Goal: Task Accomplishment & Management: Manage account settings

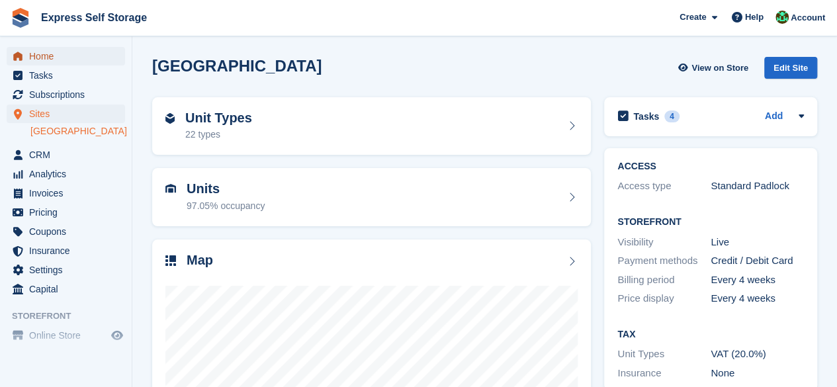
click at [60, 58] on span "Home" at bounding box center [68, 56] width 79 height 19
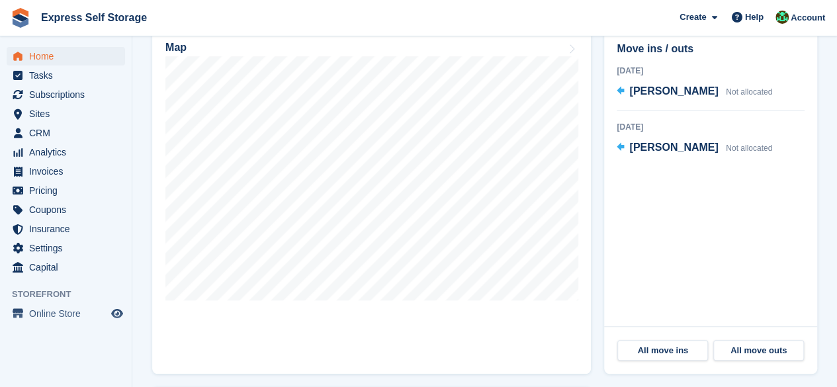
scroll to position [331, 0]
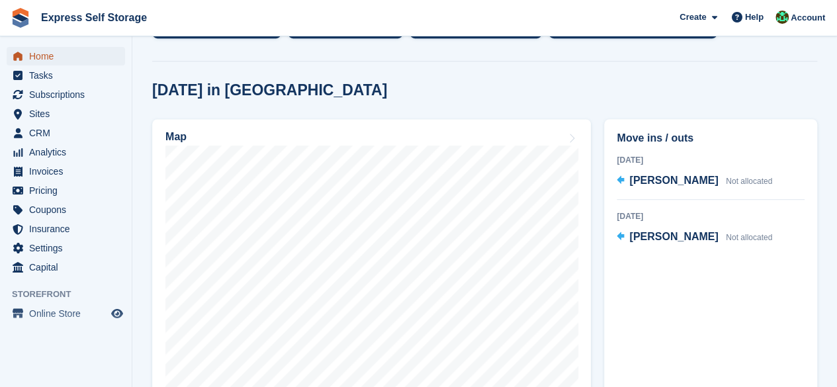
click at [82, 55] on span "Home" at bounding box center [68, 56] width 79 height 19
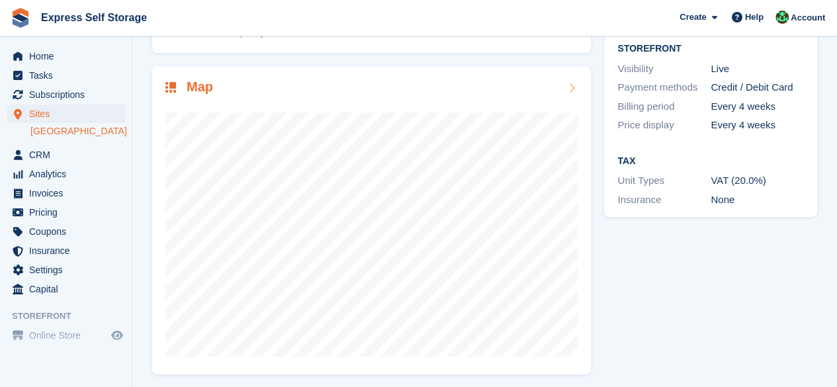
scroll to position [177, 0]
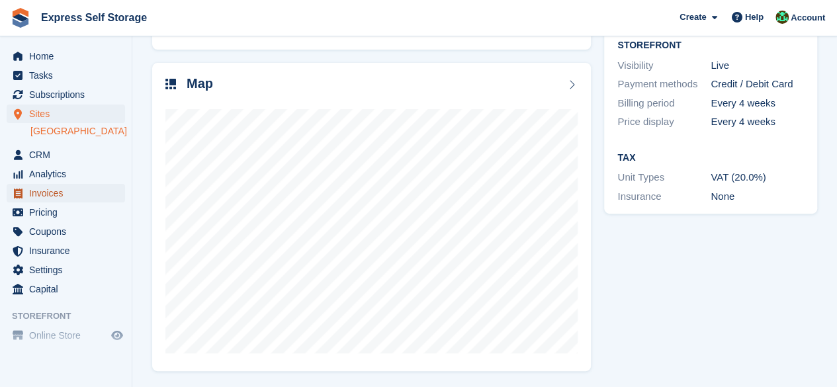
click at [74, 200] on span "Invoices" at bounding box center [68, 193] width 79 height 19
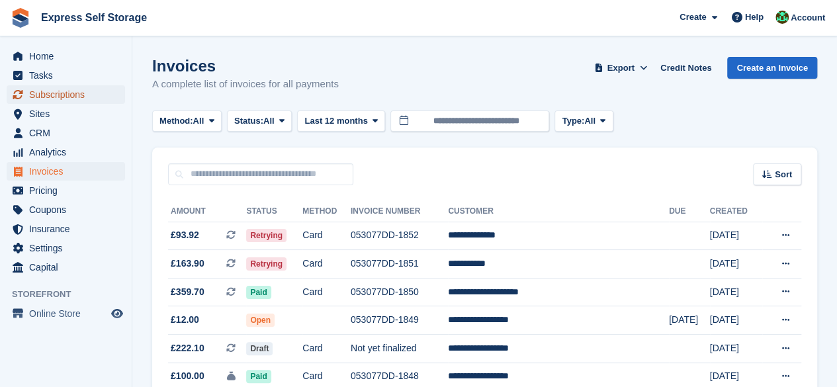
click at [81, 95] on span "Subscriptions" at bounding box center [68, 94] width 79 height 19
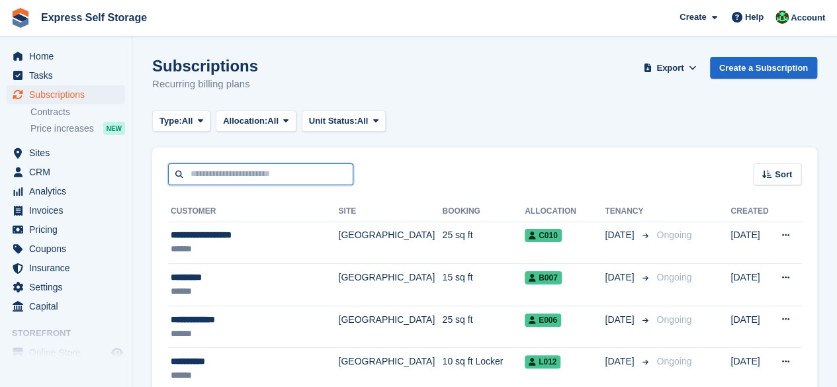
click at [214, 181] on input "text" at bounding box center [260, 174] width 185 height 22
type input "*******"
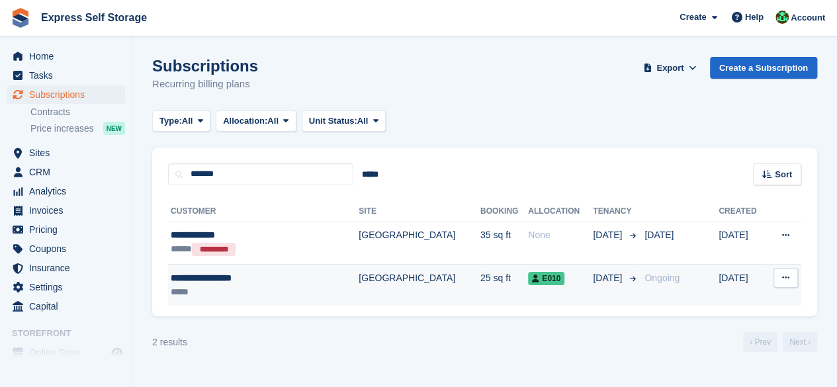
click at [303, 279] on div "**********" at bounding box center [245, 278] width 149 height 14
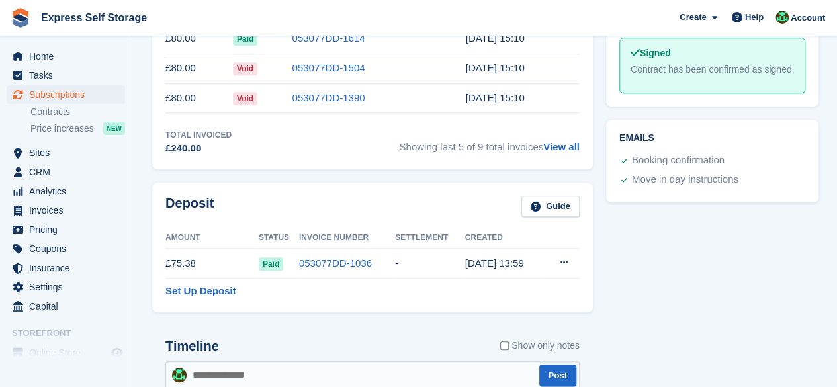
scroll to position [405, 0]
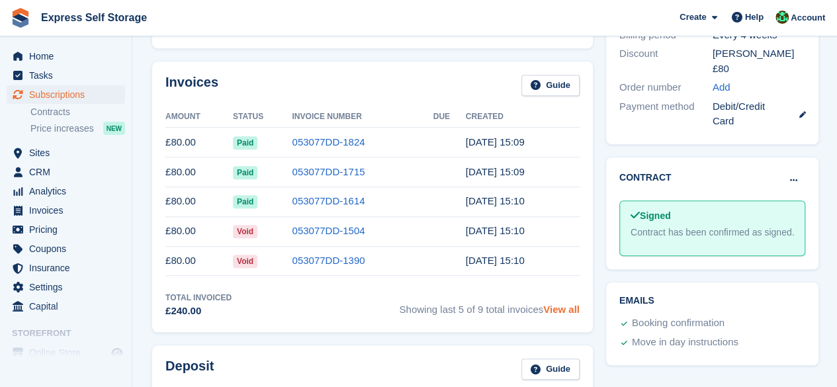
click at [563, 312] on link "View all" at bounding box center [561, 309] width 36 height 11
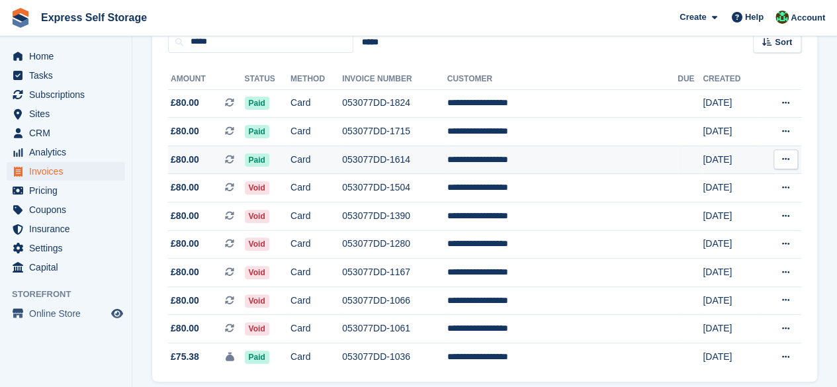
scroll to position [66, 0]
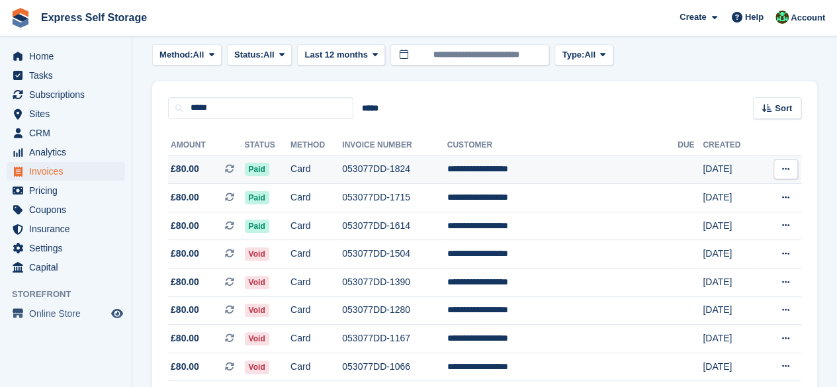
click at [206, 166] on span "£80.00 This is a recurring subscription invoice." at bounding box center [206, 169] width 77 height 14
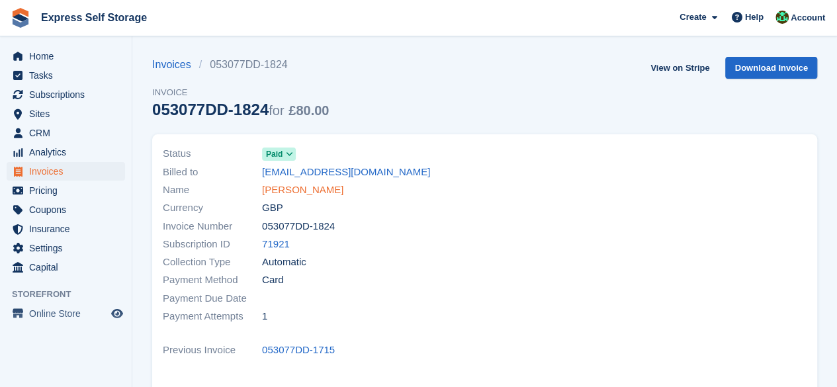
click at [343, 189] on link "[PERSON_NAME]" at bounding box center [302, 190] width 81 height 15
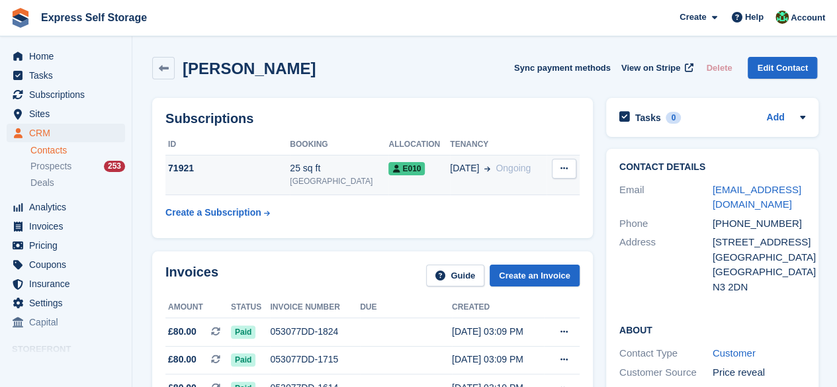
click at [304, 163] on div "25 sq ft" at bounding box center [339, 168] width 99 height 14
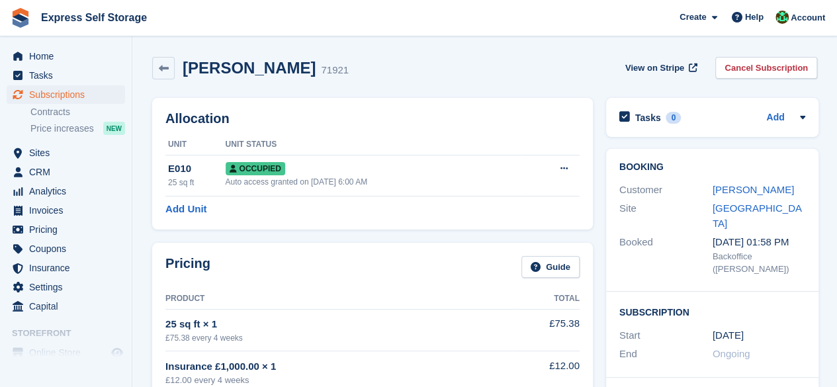
click at [304, 163] on div "Occupied" at bounding box center [374, 168] width 296 height 14
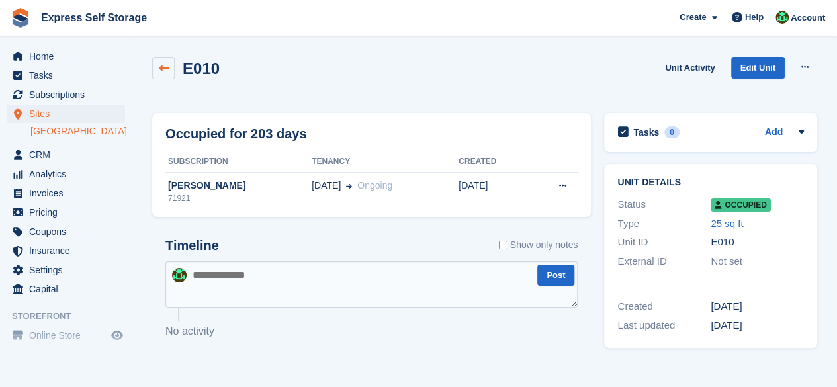
click at [165, 57] on link at bounding box center [163, 68] width 22 height 22
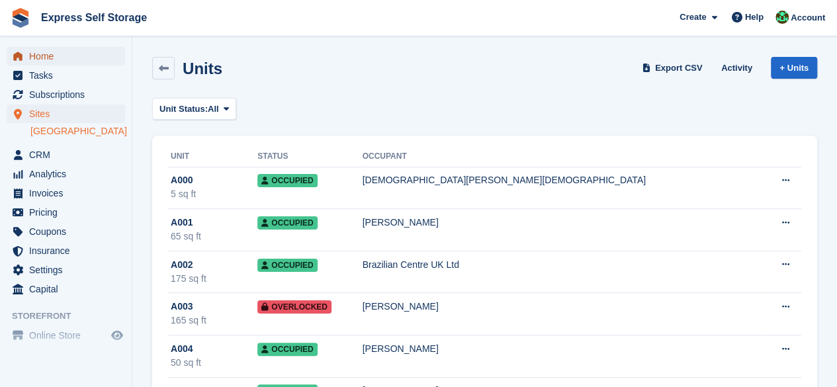
click at [55, 54] on span "Home" at bounding box center [68, 56] width 79 height 19
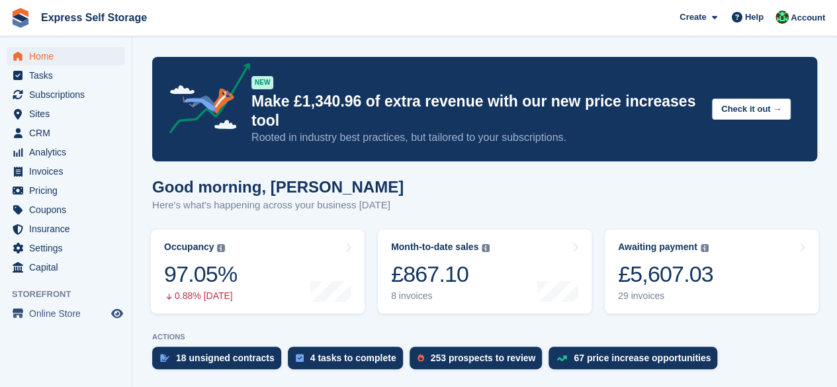
scroll to position [66, 0]
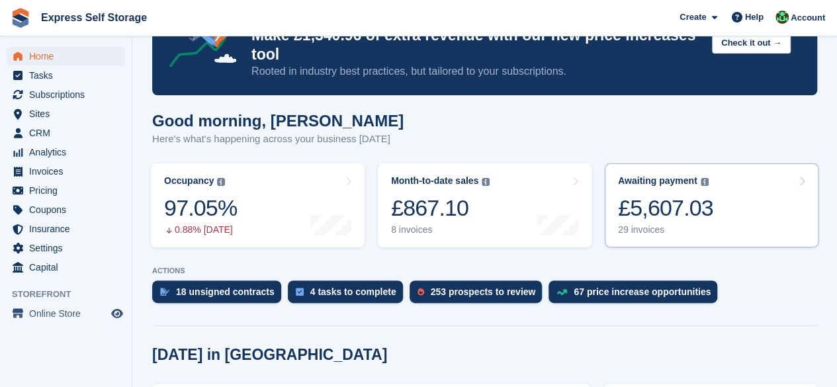
click at [668, 236] on div "29 invoices" at bounding box center [665, 229] width 95 height 11
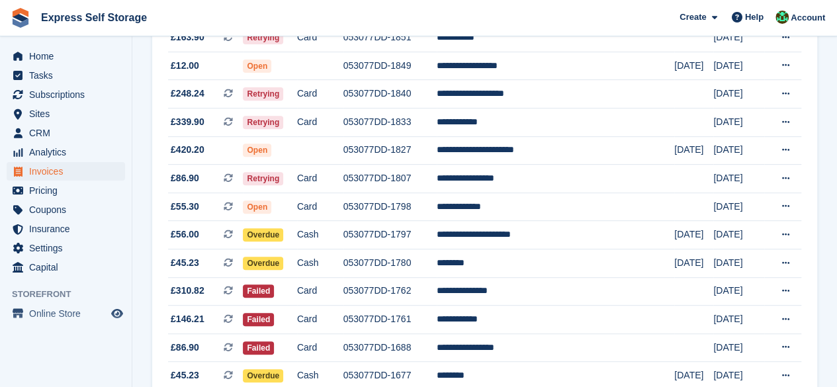
scroll to position [66, 0]
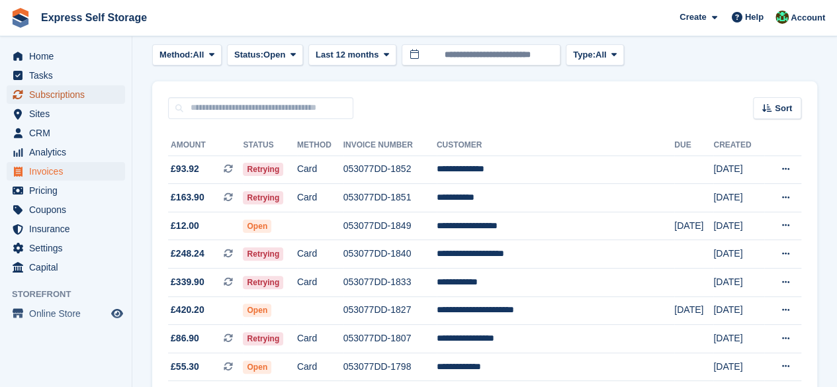
click at [66, 103] on span "Subscriptions" at bounding box center [68, 94] width 79 height 19
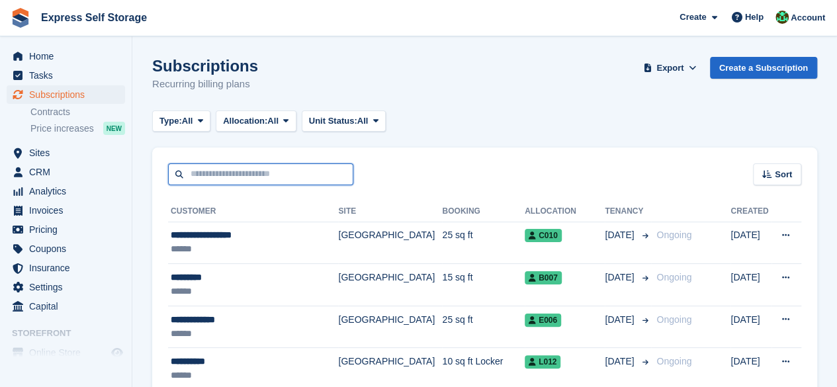
click at [193, 170] on input "text" at bounding box center [260, 174] width 185 height 22
type input "*******"
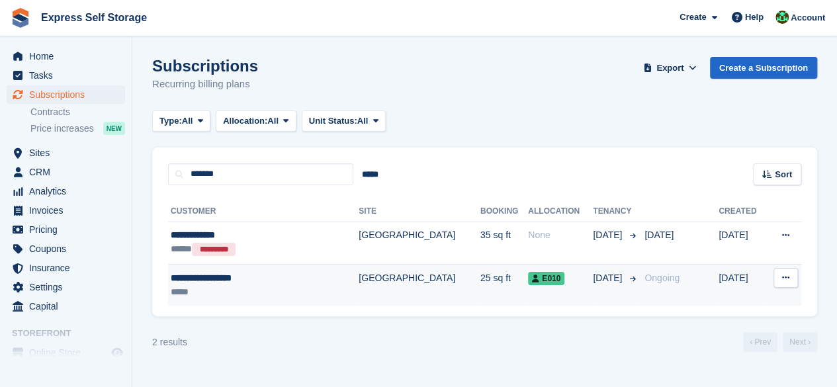
click at [258, 275] on div "**********" at bounding box center [245, 278] width 149 height 14
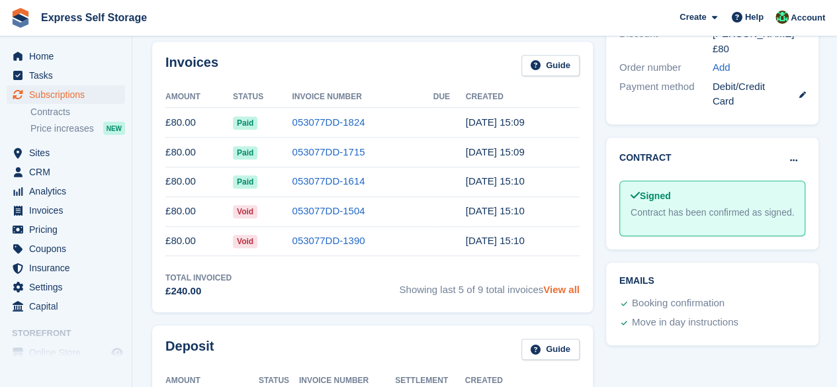
scroll to position [397, 0]
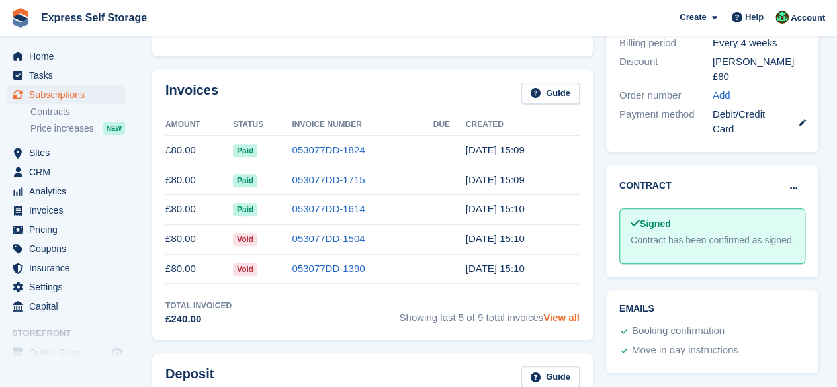
click at [552, 321] on link "View all" at bounding box center [561, 317] width 36 height 11
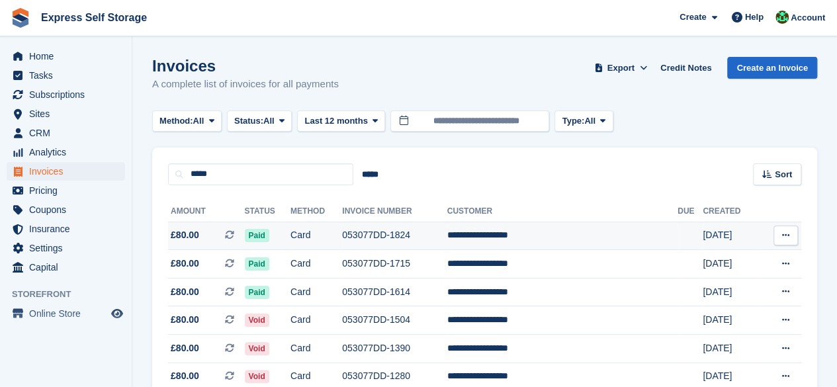
click at [447, 240] on td "053077DD-1824" at bounding box center [394, 236] width 105 height 28
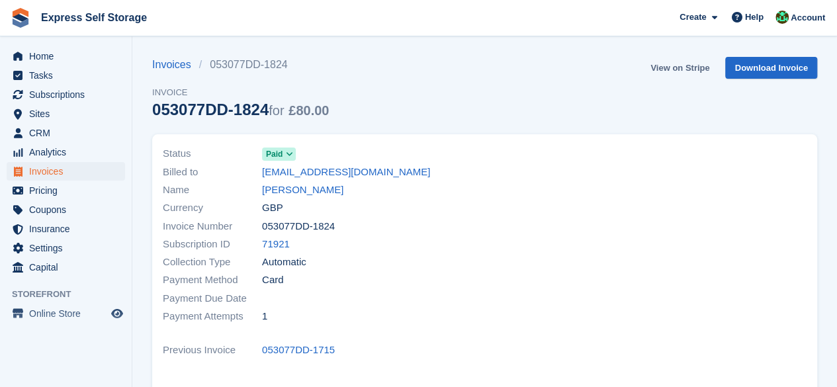
click at [668, 72] on link "View on Stripe" at bounding box center [679, 68] width 69 height 22
click at [306, 187] on link "[PERSON_NAME]" at bounding box center [302, 190] width 81 height 15
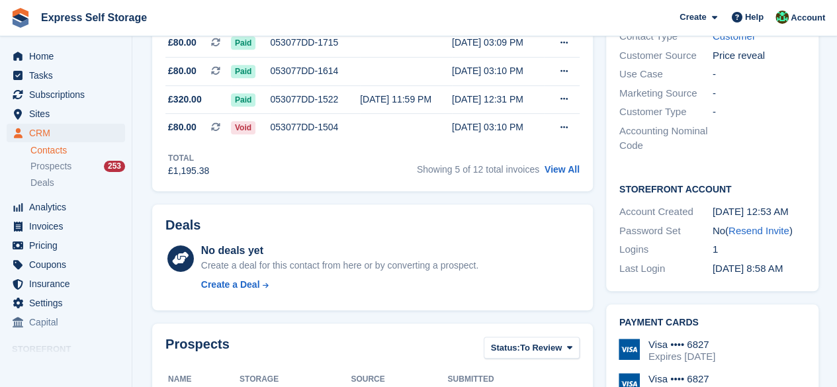
scroll to position [397, 0]
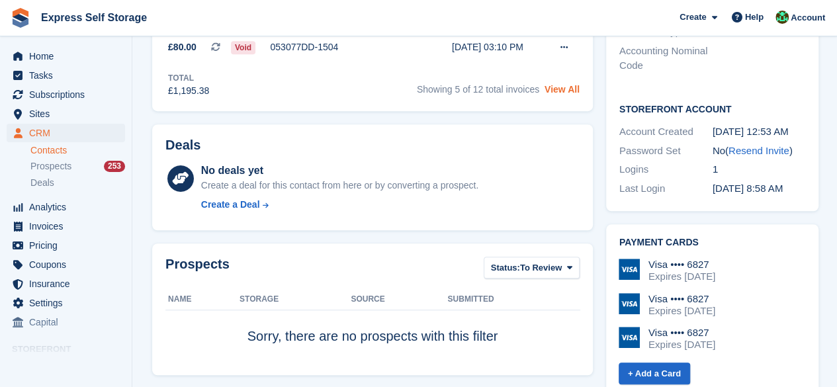
click at [572, 93] on link "View All" at bounding box center [562, 89] width 35 height 11
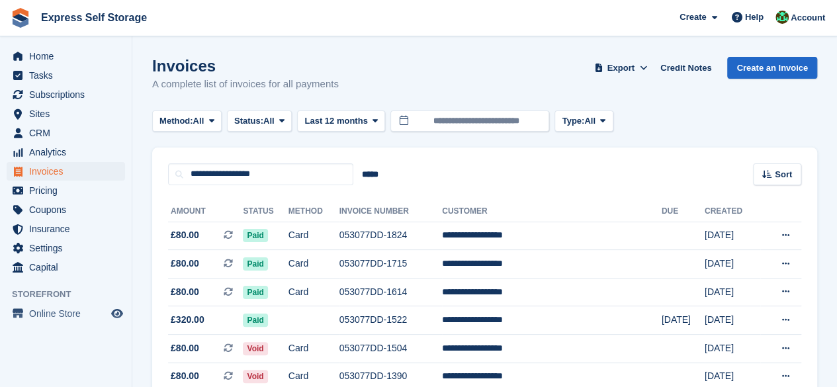
scroll to position [241, 0]
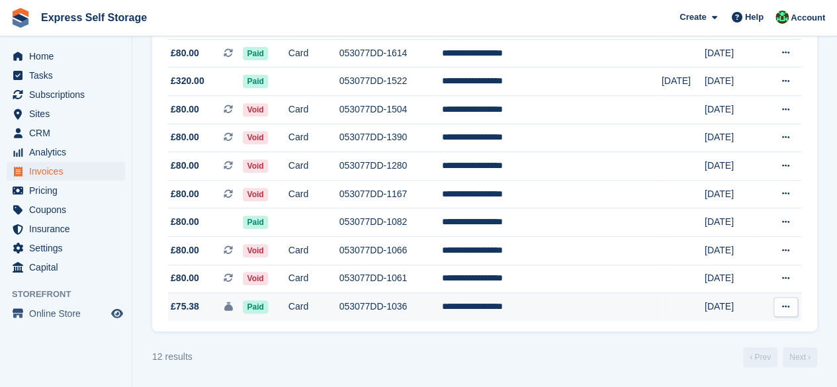
click at [379, 310] on td "053077DD-1036" at bounding box center [390, 307] width 103 height 28
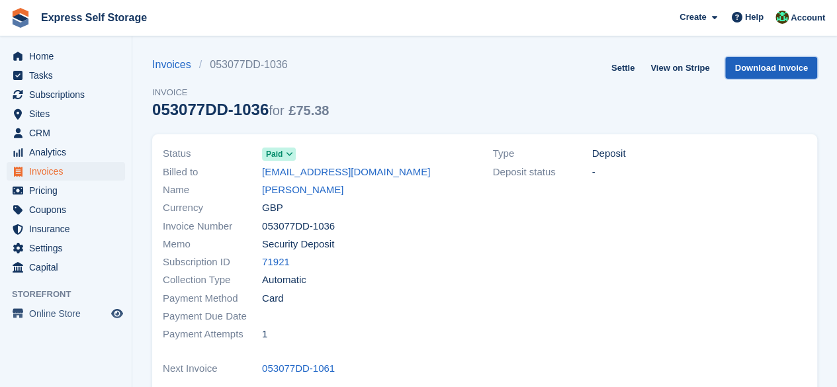
click at [786, 64] on link "Download Invoice" at bounding box center [771, 68] width 92 height 22
click at [696, 62] on link "View on Stripe" at bounding box center [679, 68] width 69 height 22
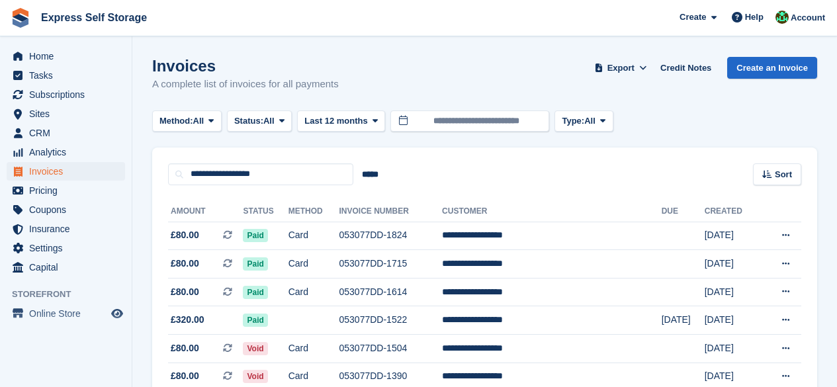
scroll to position [241, 0]
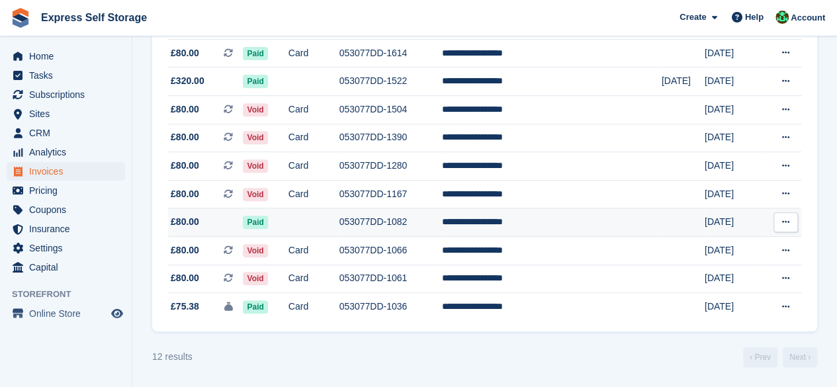
click at [330, 225] on td at bounding box center [314, 222] width 51 height 28
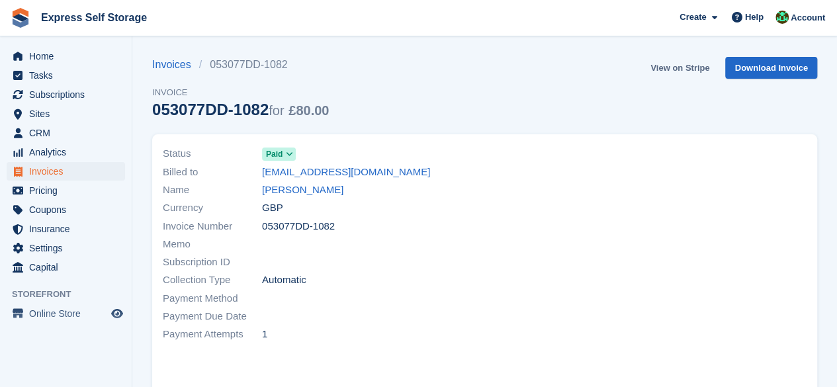
click at [680, 66] on link "View on Stripe" at bounding box center [679, 68] width 69 height 22
